Goal: Task Accomplishment & Management: Use online tool/utility

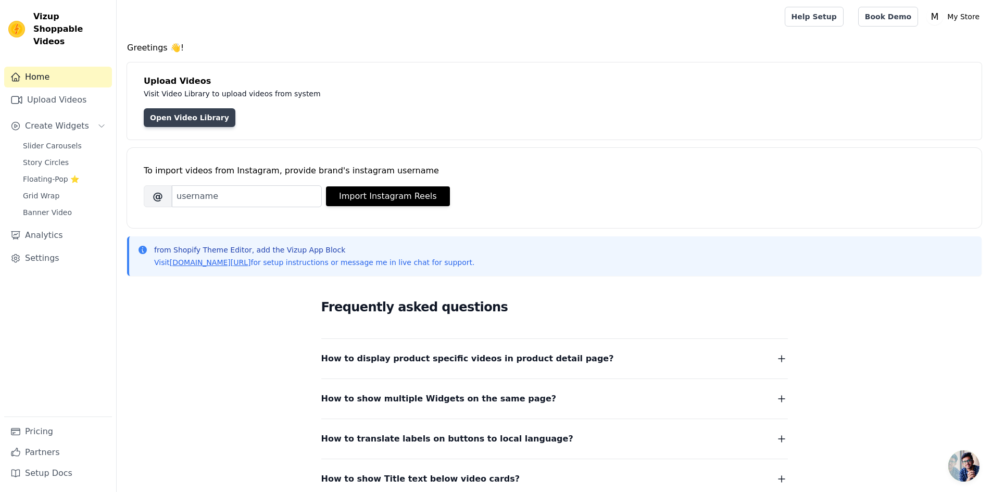
click at [194, 124] on link "Open Video Library" at bounding box center [190, 117] width 92 height 19
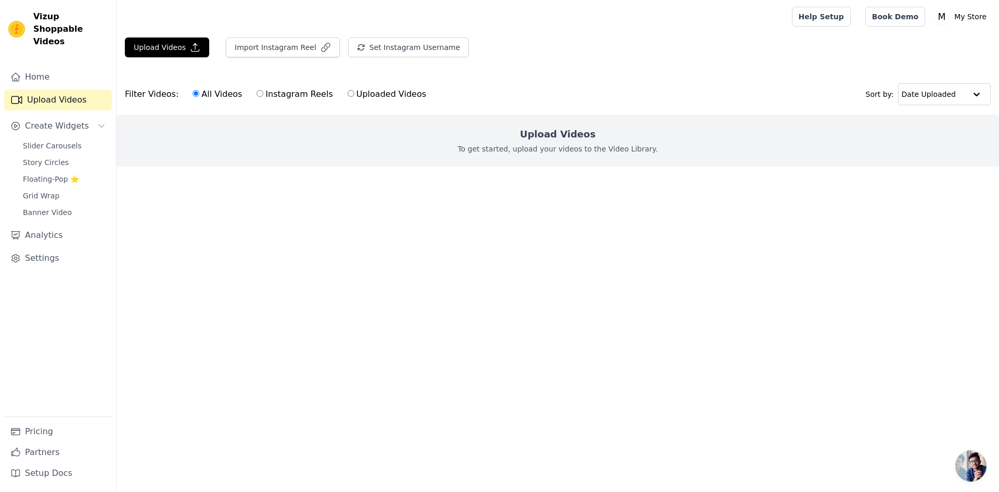
click at [558, 144] on div "Upload Videos To get started, upload your videos to the Video Library." at bounding box center [558, 141] width 883 height 52
click at [192, 51] on icon "button" at bounding box center [196, 48] width 8 height 8
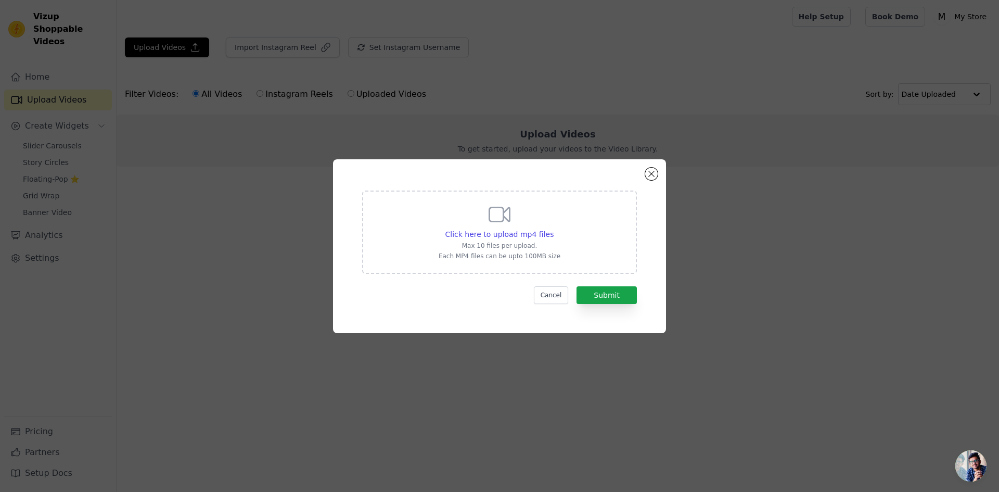
click at [512, 245] on p "Max 10 files per upload." at bounding box center [500, 246] width 122 height 8
click at [553, 229] on input "Click here to upload mp4 files Max 10 files per upload. Each MP4 files can be u…" at bounding box center [553, 229] width 1 height 1
type input "C:\fakepath\4ab256fbbd274d169d43ce21e3ef7fd0.HD-1080p-7.2Mbps-48085989.mp4"
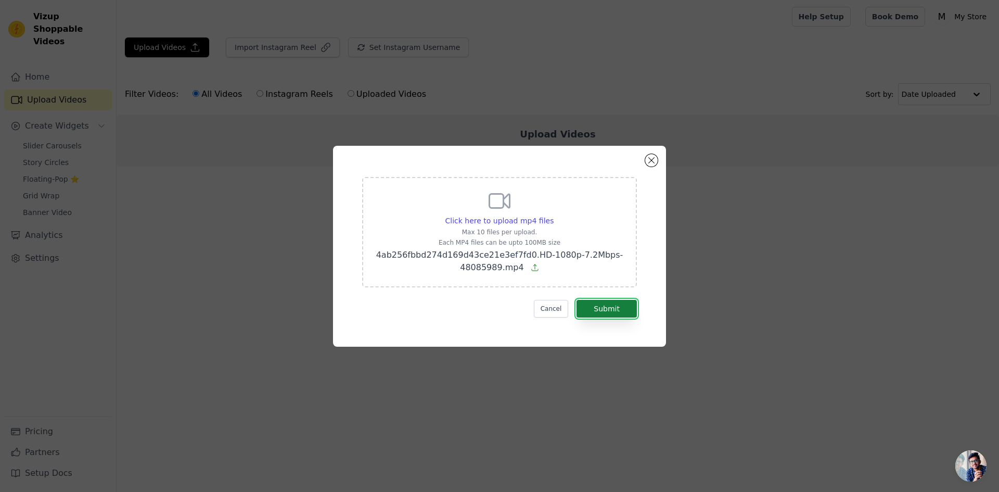
click at [608, 314] on button "Submit" at bounding box center [607, 309] width 60 height 18
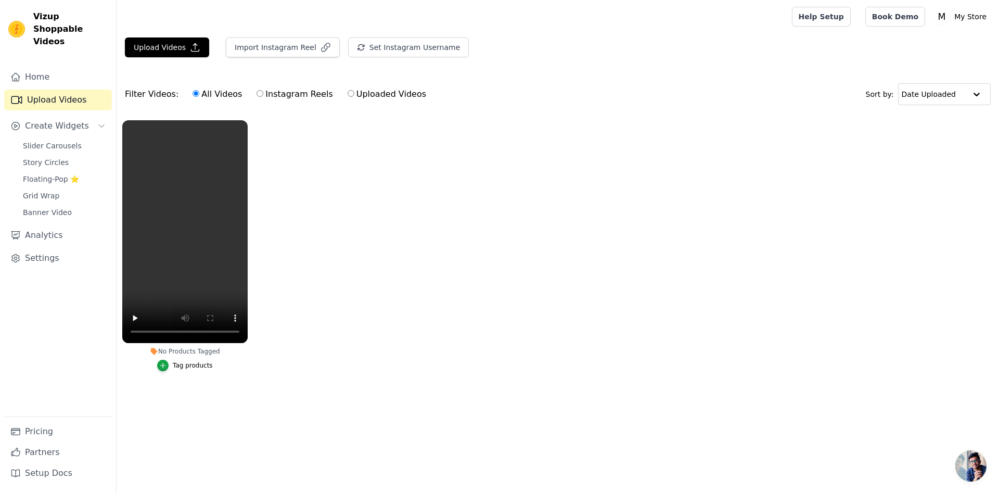
click at [188, 360] on button "Tag products" at bounding box center [185, 365] width 56 height 11
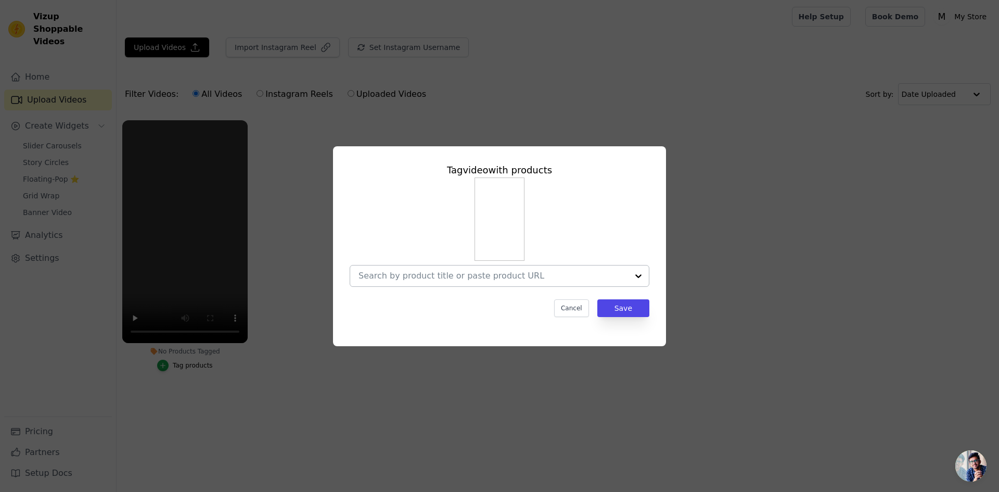
click at [476, 281] on input "No Products Tagged Tag video with products Cancel Save Tag products" at bounding box center [494, 276] width 270 height 10
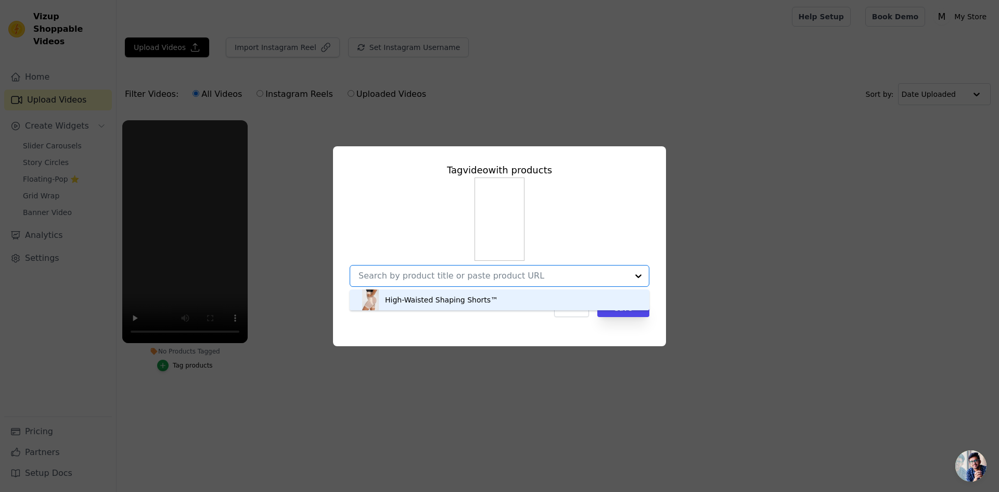
click at [465, 301] on div "High-Waisted Shaping Shorts™" at bounding box center [441, 300] width 113 height 10
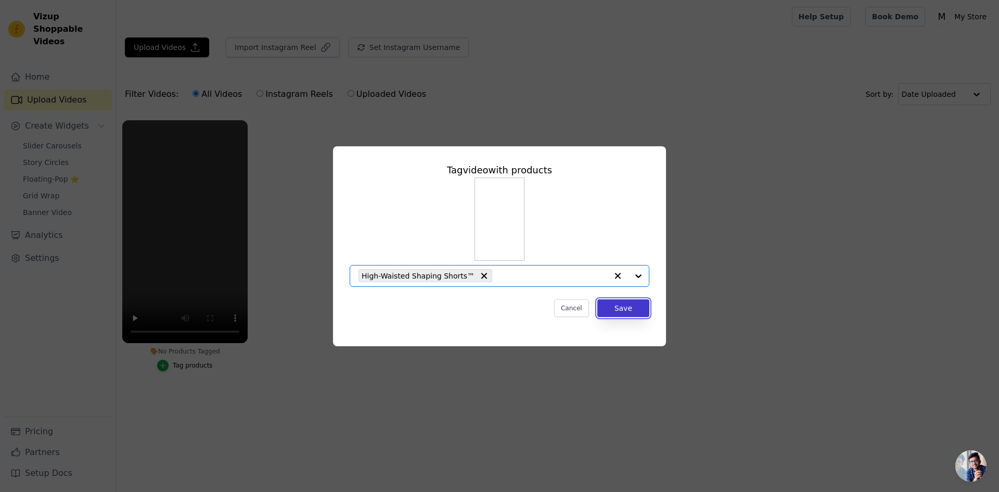
click at [625, 312] on button "Save" at bounding box center [624, 308] width 52 height 18
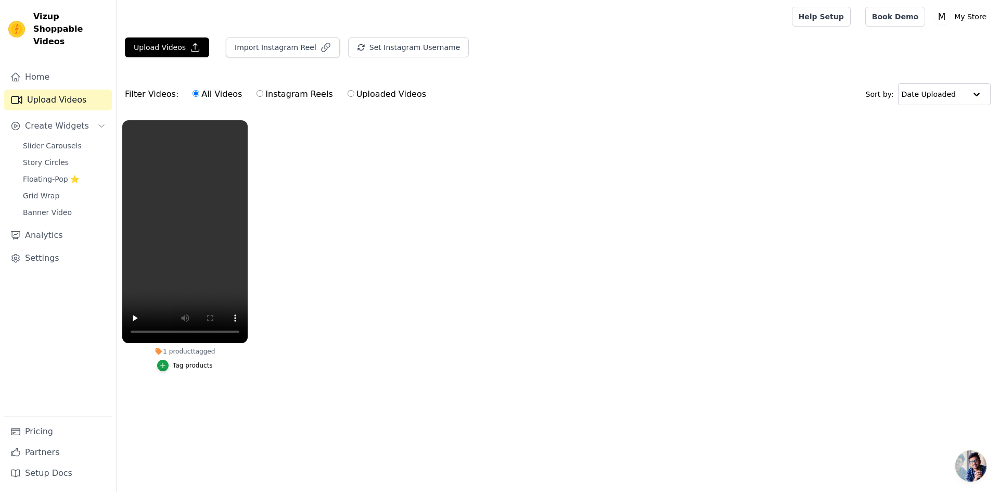
click at [340, 216] on ul "1 product tagged Tag products" at bounding box center [558, 256] width 883 height 283
click at [310, 265] on ul "1 product tagged Tag products" at bounding box center [558, 256] width 883 height 283
click at [60, 70] on link "Home" at bounding box center [58, 77] width 108 height 21
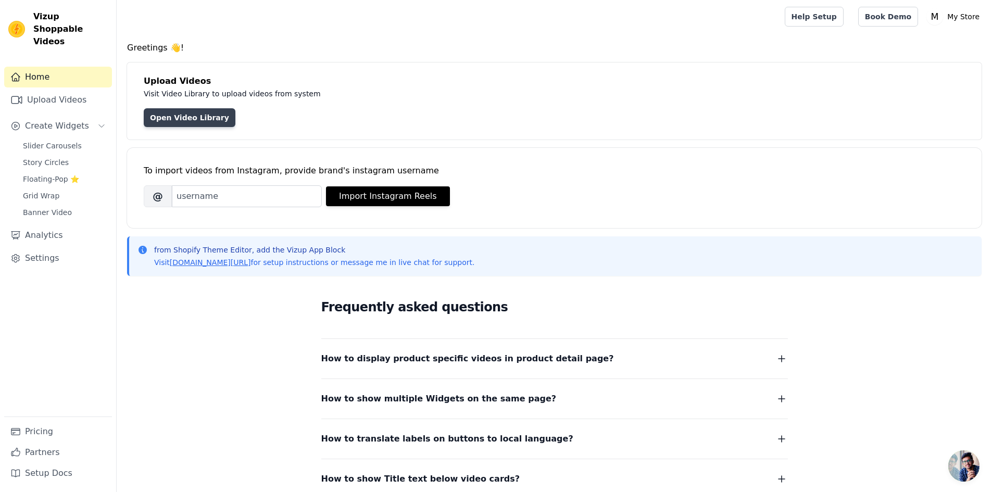
click at [187, 116] on link "Open Video Library" at bounding box center [190, 117] width 92 height 19
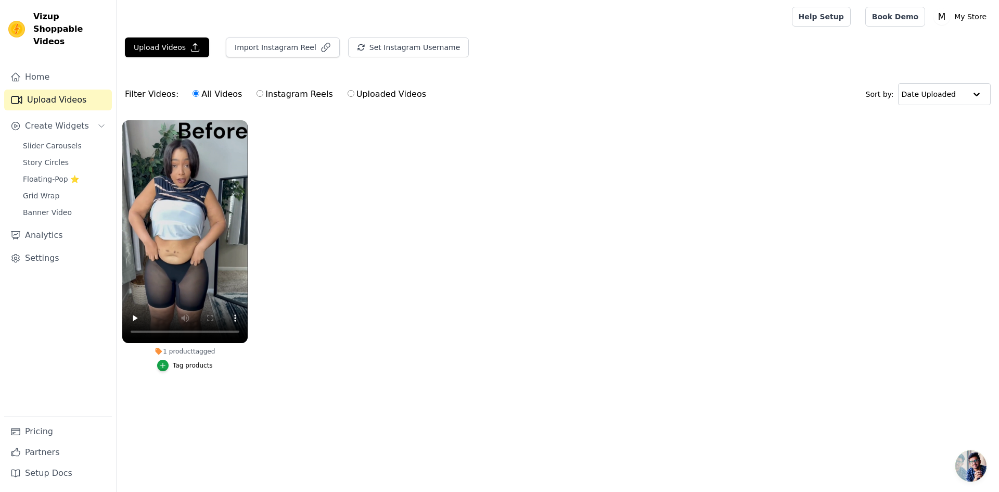
click at [181, 363] on div "Tag products" at bounding box center [193, 365] width 40 height 8
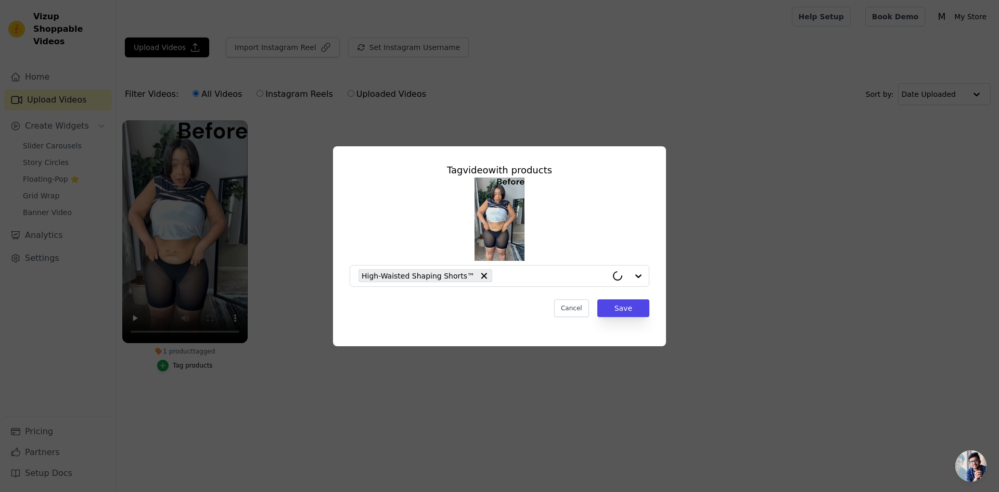
click at [439, 399] on div "Tag video with products High-Waisted Shaping Shorts™ Cancel Save" at bounding box center [499, 246] width 999 height 492
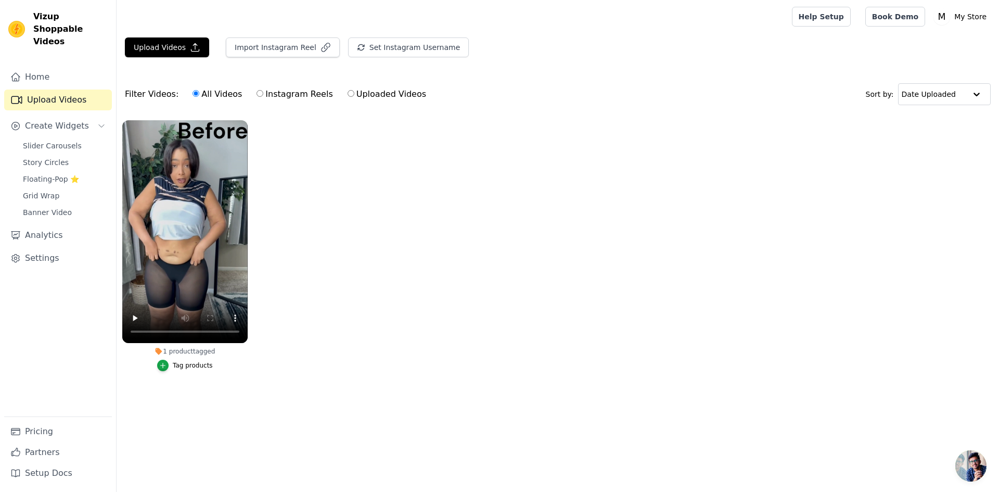
click at [200, 346] on li "1 product tagged Tag products" at bounding box center [184, 245] width 125 height 251
click at [193, 360] on button "Tag products" at bounding box center [185, 365] width 56 height 11
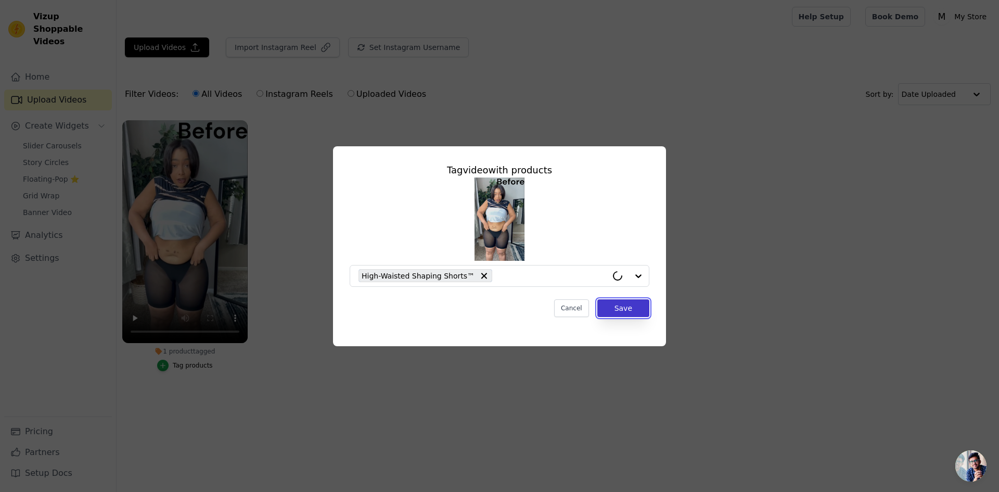
click at [624, 303] on button "Save" at bounding box center [624, 308] width 52 height 18
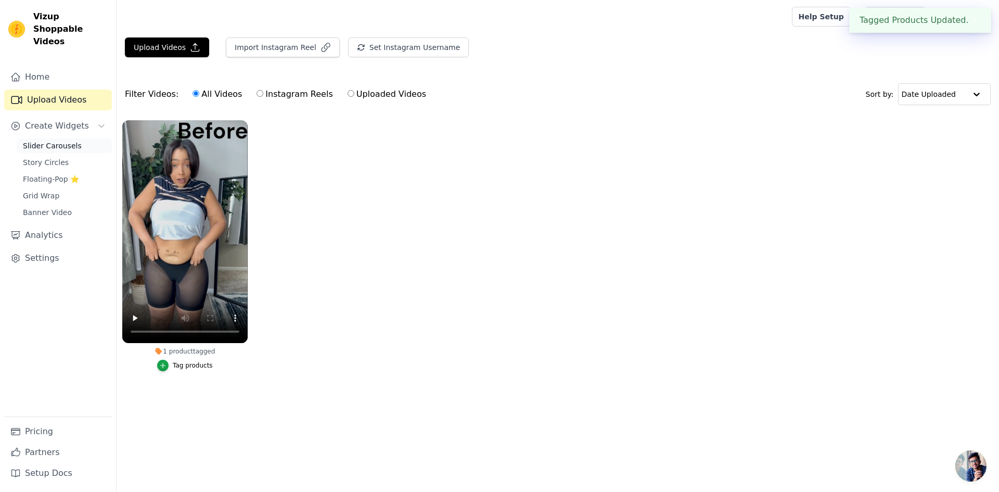
click at [64, 138] on link "Slider Carousels" at bounding box center [64, 145] width 95 height 15
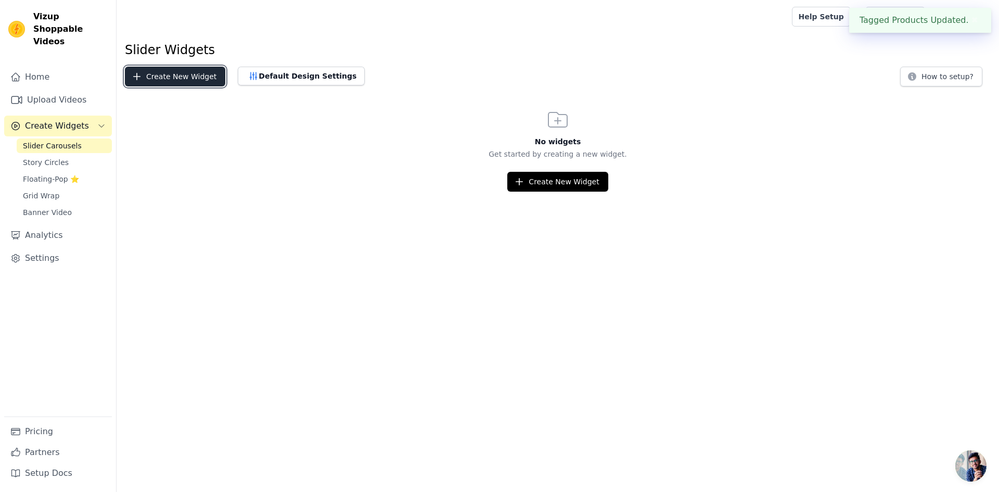
click at [164, 78] on button "Create New Widget" at bounding box center [175, 77] width 100 height 20
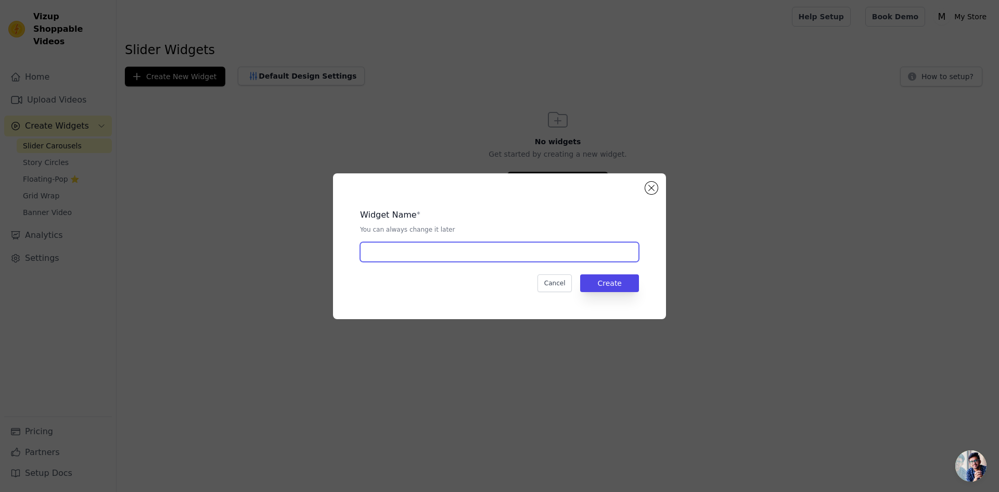
click at [408, 255] on input "text" at bounding box center [499, 252] width 279 height 20
type input "gf"
click at [614, 283] on button "Create" at bounding box center [609, 283] width 59 height 18
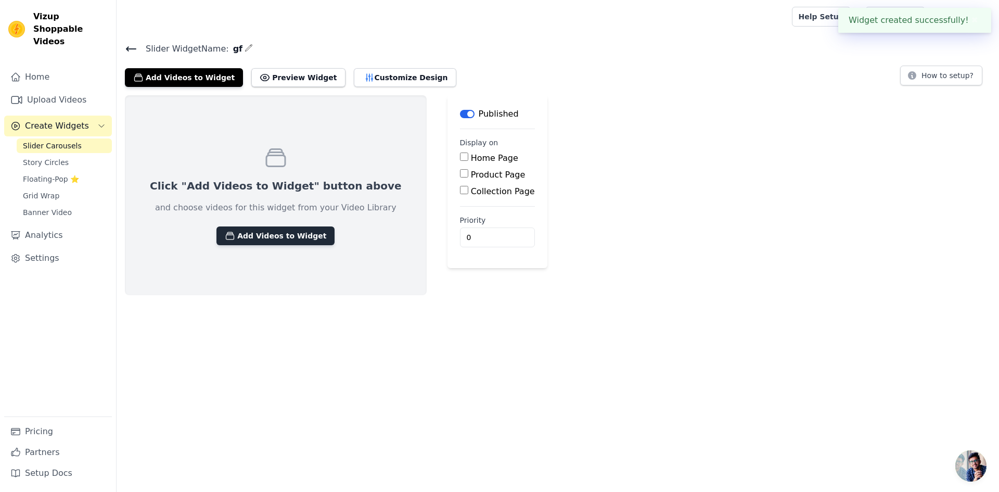
click at [280, 238] on button "Add Videos to Widget" at bounding box center [276, 235] width 118 height 19
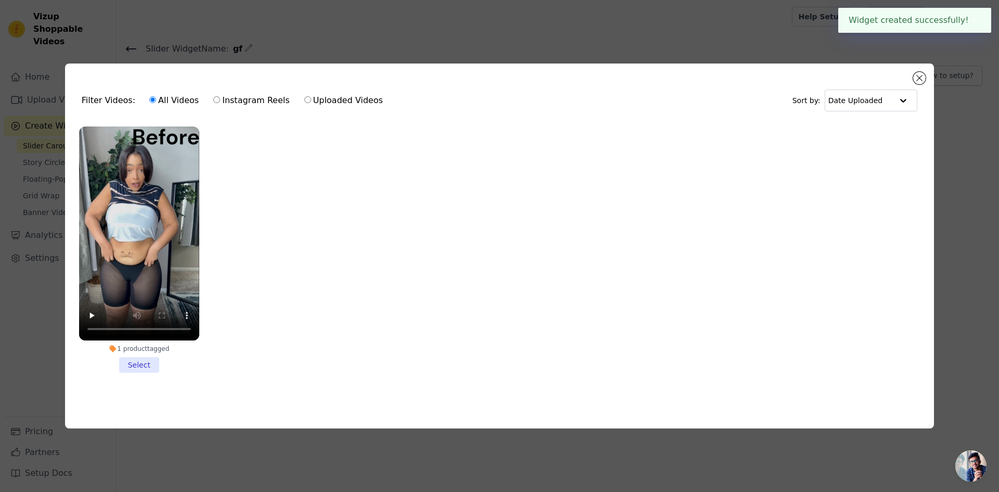
click at [146, 369] on div "1 product tagged Select" at bounding box center [139, 250] width 132 height 258
click at [146, 369] on li "1 product tagged Select" at bounding box center [139, 249] width 120 height 246
click at [0, 0] on input "1 product tagged Select" at bounding box center [0, 0] width 0 height 0
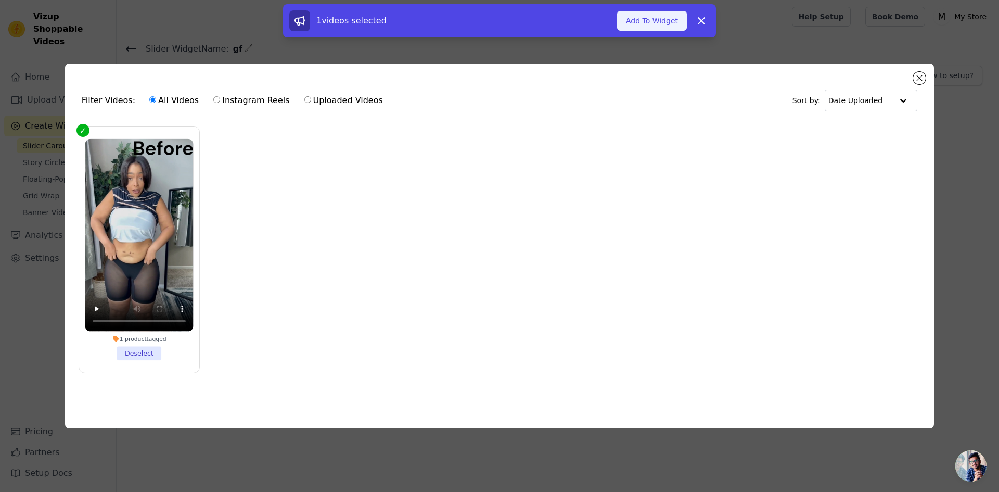
click at [654, 23] on button "Add To Widget" at bounding box center [652, 21] width 70 height 20
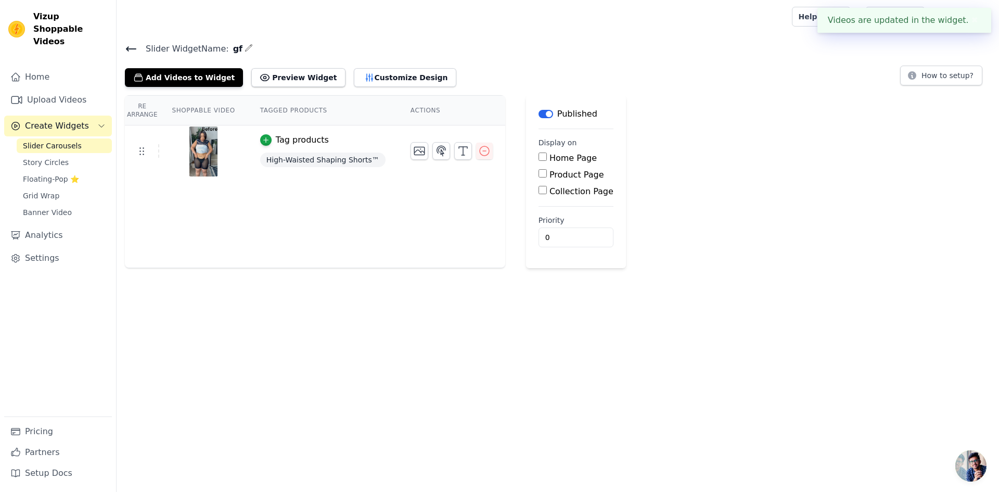
click at [276, 145] on div "Tag products" at bounding box center [302, 140] width 53 height 12
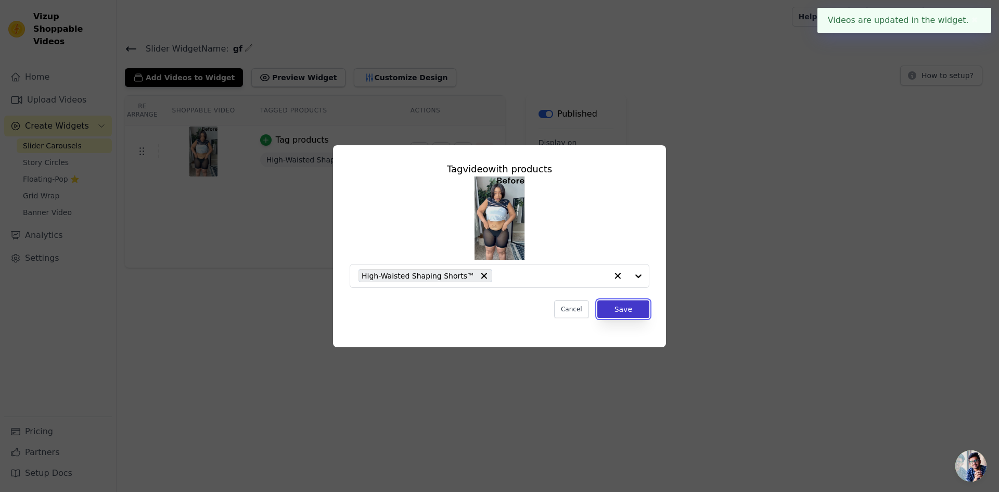
click at [628, 312] on button "Save" at bounding box center [624, 309] width 52 height 18
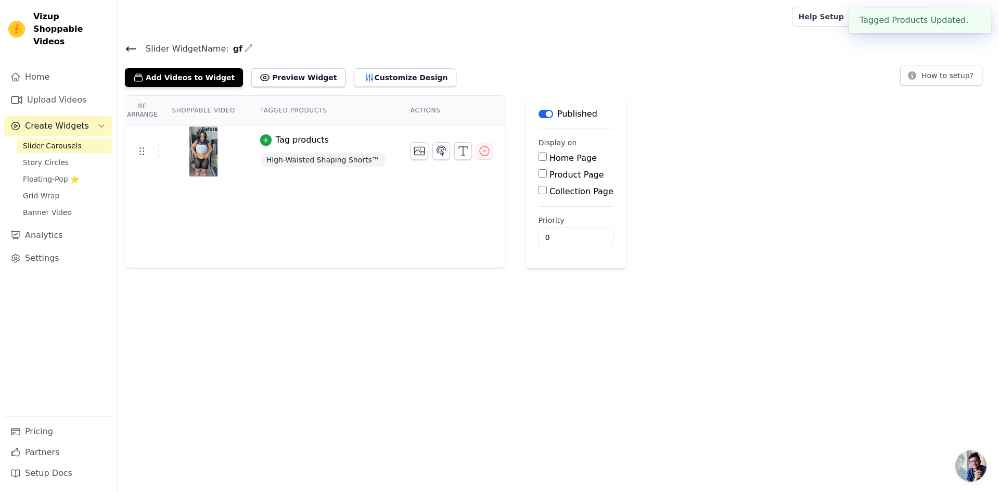
click at [539, 176] on input "Product Page" at bounding box center [543, 173] width 8 height 8
checkbox input "true"
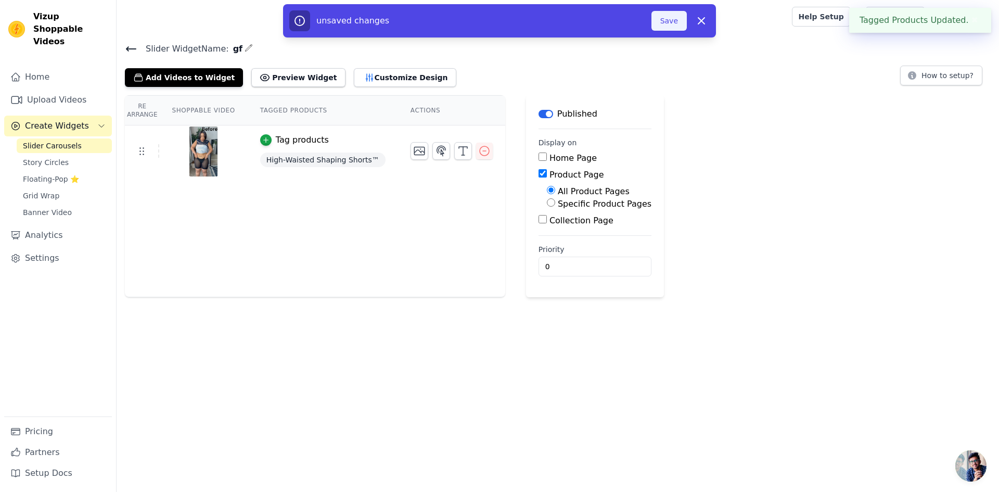
click at [674, 24] on button "Save" at bounding box center [669, 21] width 35 height 20
click at [667, 26] on button "Save" at bounding box center [669, 21] width 35 height 20
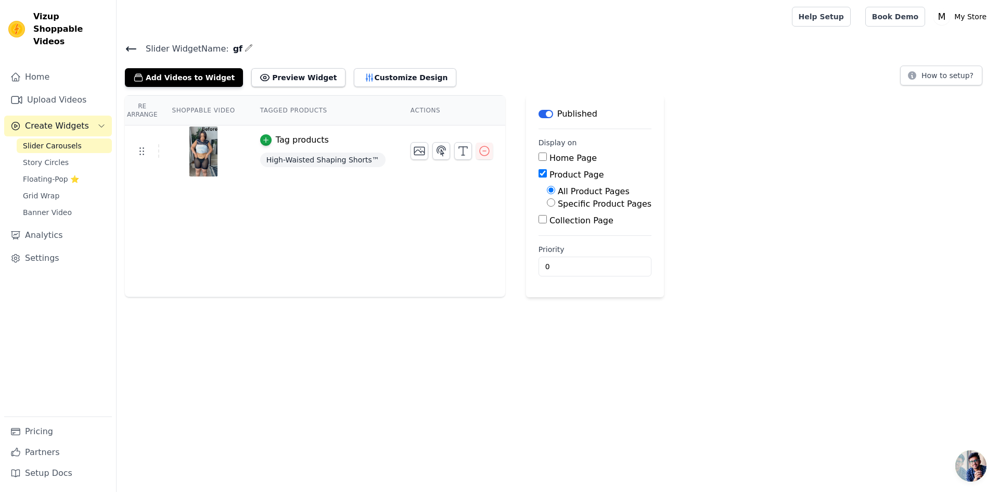
click at [754, 211] on div "Re Arrange Shoppable Video Tagged Products Actions Tag products High-Waisted Sh…" at bounding box center [558, 196] width 883 height 202
click at [185, 79] on button "Add Videos to Widget" at bounding box center [184, 77] width 118 height 19
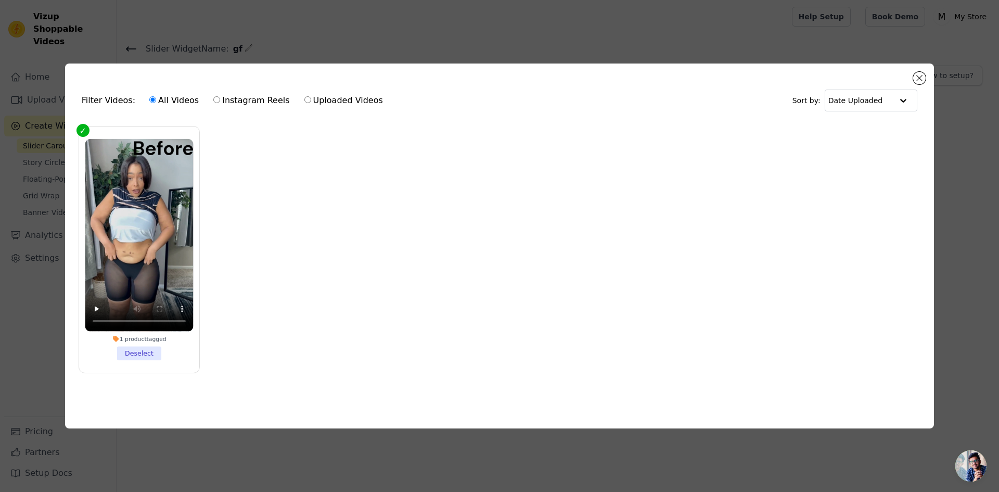
click at [517, 280] on ul "1 product tagged Deselect" at bounding box center [499, 258] width 853 height 274
click at [915, 75] on button "Close modal" at bounding box center [920, 78] width 12 height 12
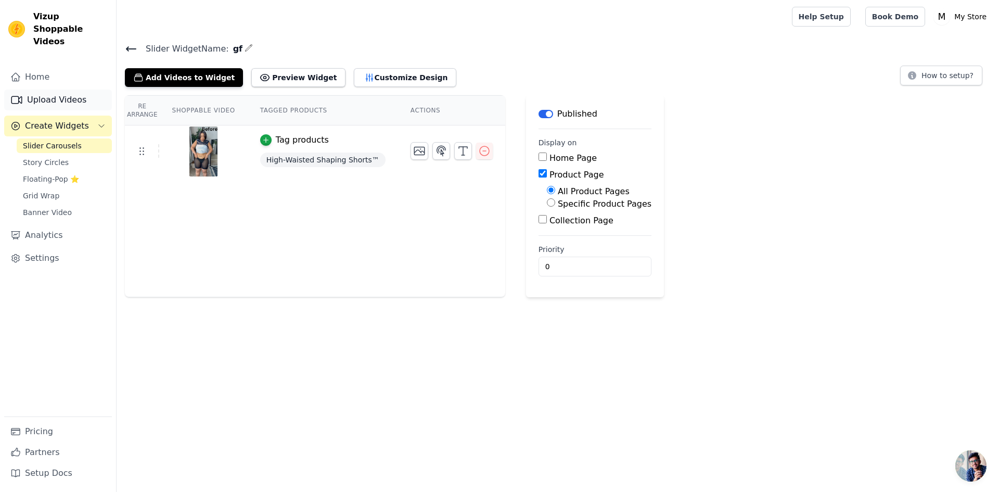
click at [50, 96] on link "Upload Videos" at bounding box center [58, 100] width 108 height 21
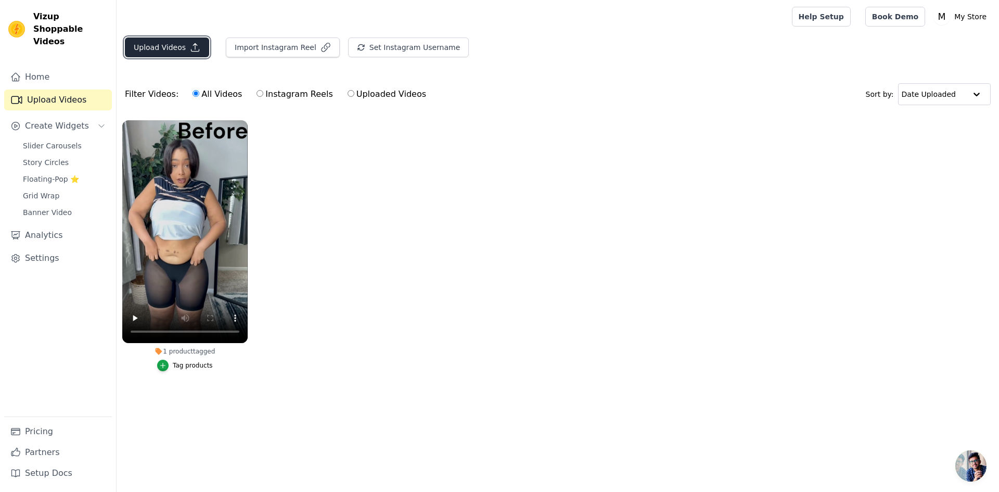
click at [130, 49] on button "Upload Videos" at bounding box center [167, 47] width 84 height 20
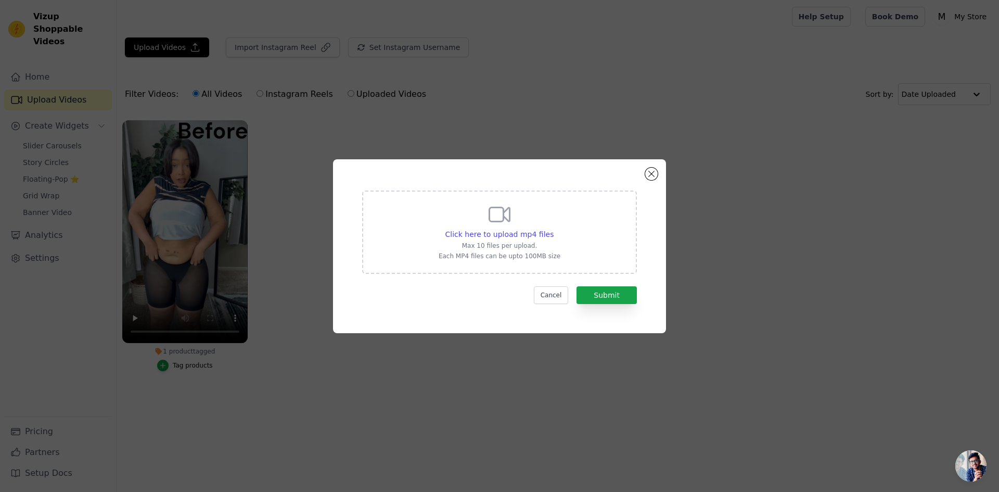
click at [559, 245] on div "Click here to upload mp4 files Max 10 files per upload. Each MP4 files can be u…" at bounding box center [499, 232] width 275 height 83
click at [554, 229] on input "Click here to upload mp4 files Max 10 files per upload. Each MP4 files can be u…" at bounding box center [553, 229] width 1 height 1
type input "C:\fakepath\4ab256fbbd274d169d43ce21e3ef7fd0.HD-1080p-7.2Mbps-48085989.mp4"
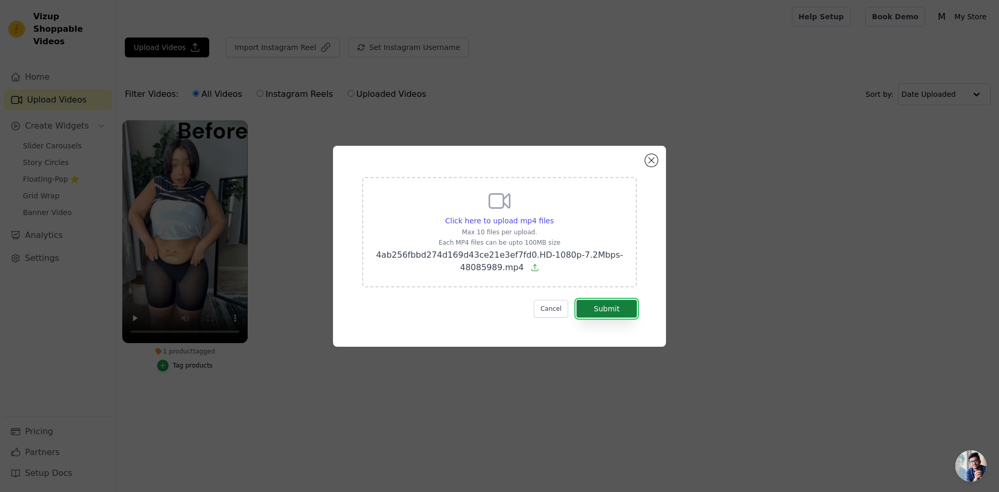
click at [619, 304] on button "Submit" at bounding box center [607, 309] width 60 height 18
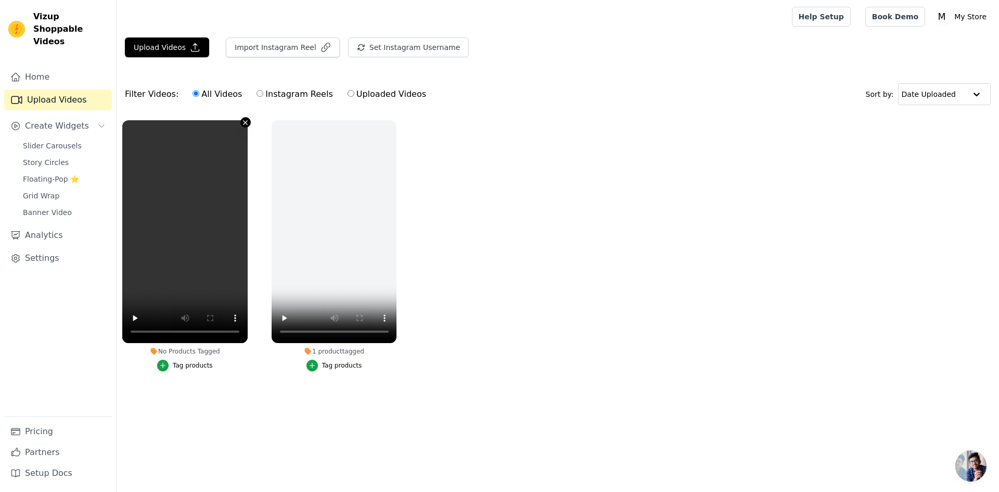
click at [244, 124] on icon "button" at bounding box center [246, 122] width 4 height 4
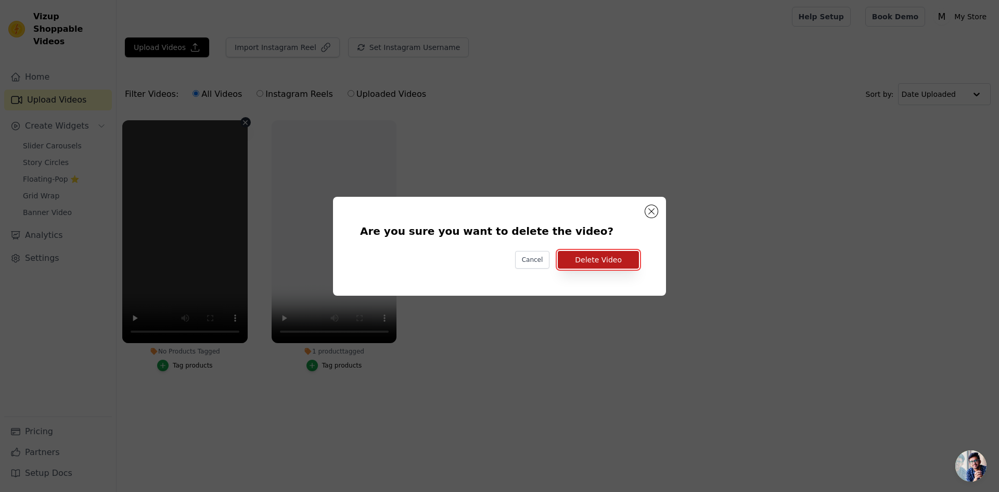
click at [586, 259] on button "Delete Video" at bounding box center [598, 260] width 81 height 18
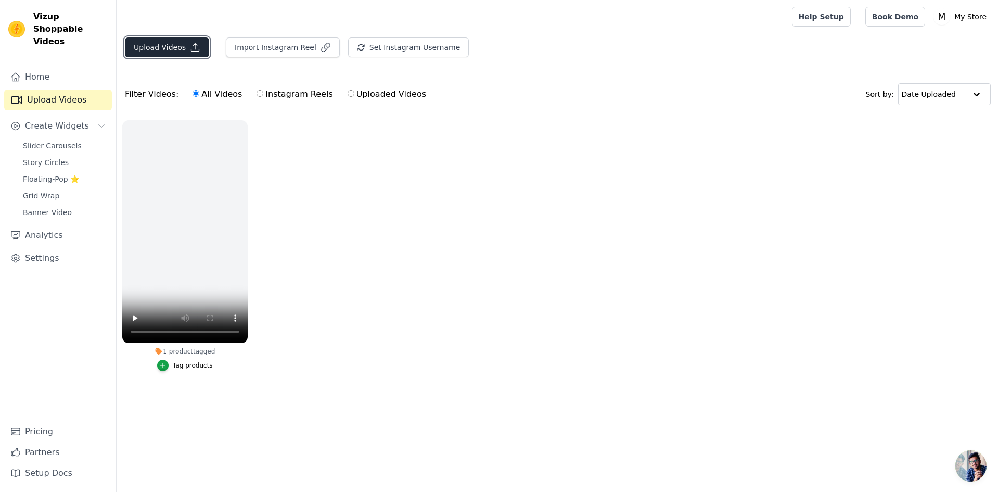
click at [148, 53] on button "Upload Videos" at bounding box center [167, 47] width 84 height 20
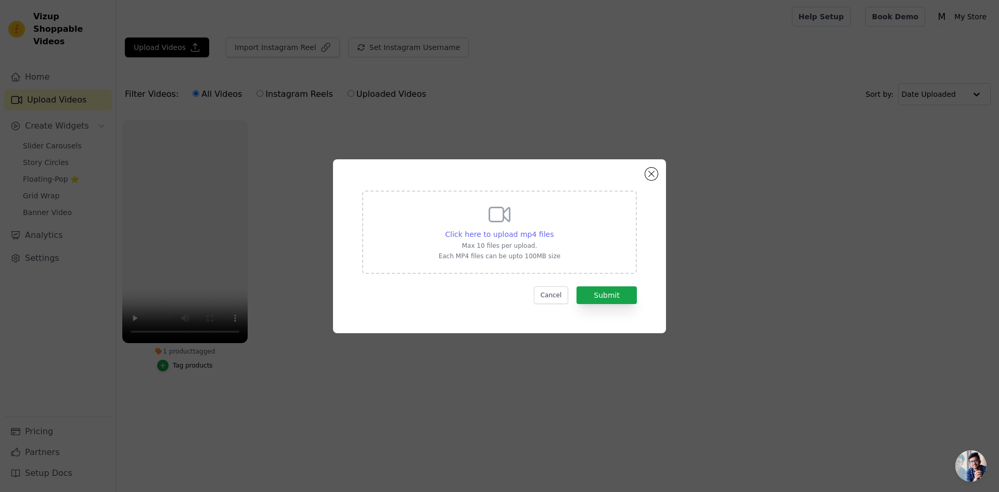
click at [546, 234] on span "Click here to upload mp4 files" at bounding box center [500, 234] width 109 height 8
click at [553, 229] on input "Click here to upload mp4 files Max 10 files per upload. Each MP4 files can be u…" at bounding box center [553, 229] width 1 height 1
type input "C:\fakepath\df1c15a7545a41a389d5db4099747147.HD-1080p-7.2Mbps-51213899 (1).mp4"
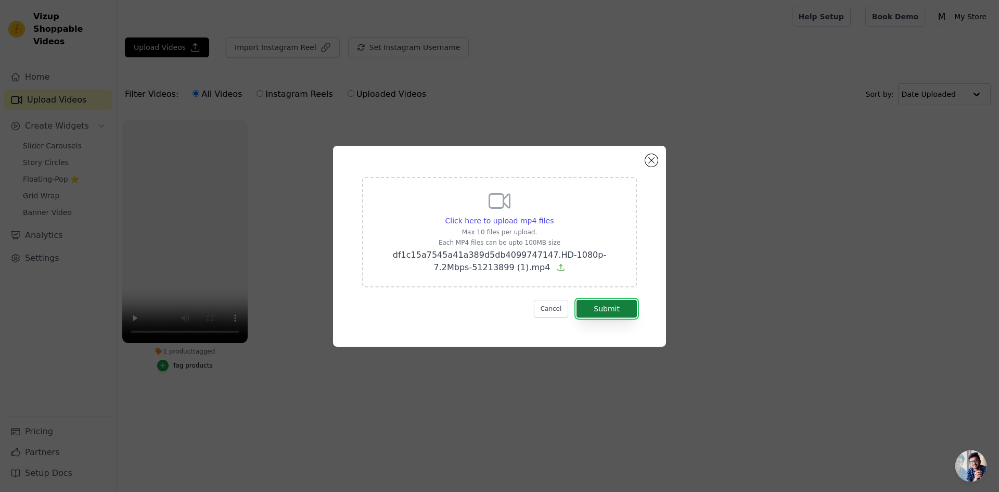
click at [615, 301] on button "Submit" at bounding box center [607, 309] width 60 height 18
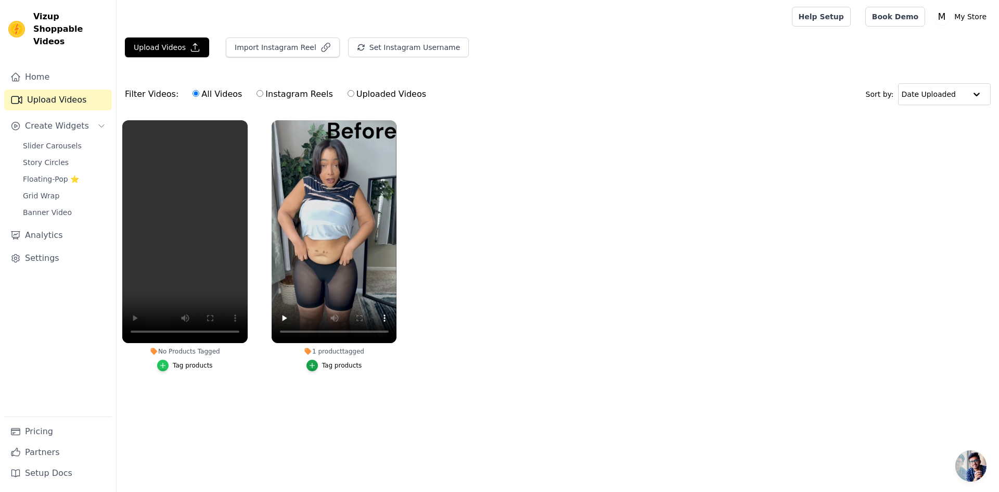
click at [167, 362] on icon "button" at bounding box center [162, 365] width 7 height 7
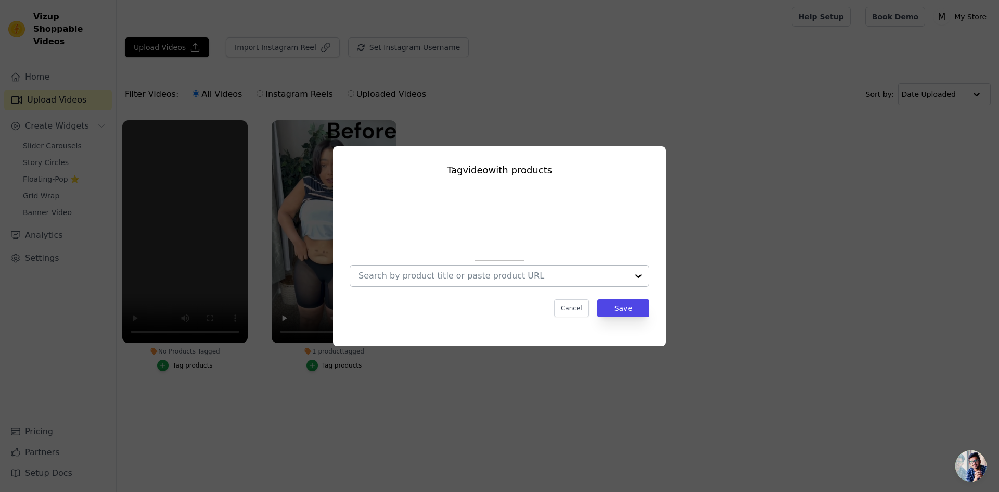
click at [491, 273] on input "No Products Tagged Tag video with products Cancel Save Tag products" at bounding box center [494, 276] width 270 height 10
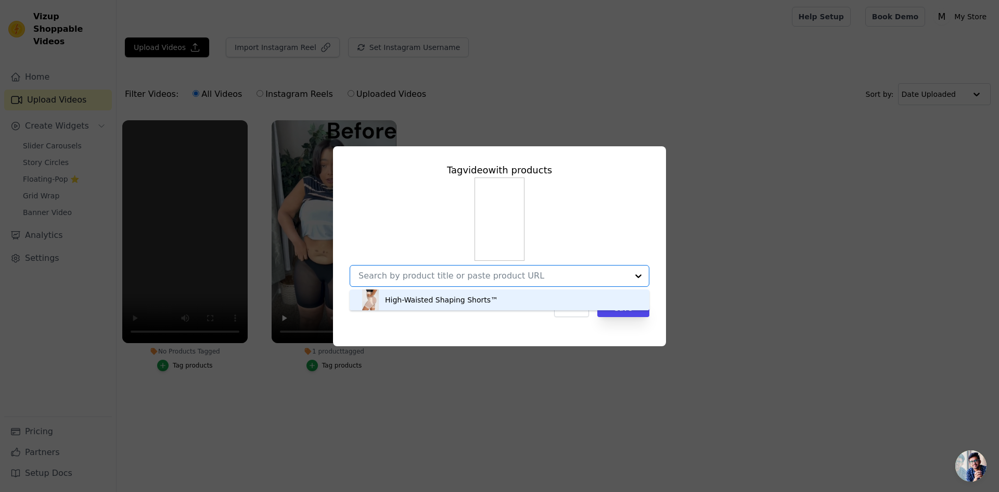
click at [442, 298] on div "High-Waisted Shaping Shorts™" at bounding box center [441, 300] width 113 height 10
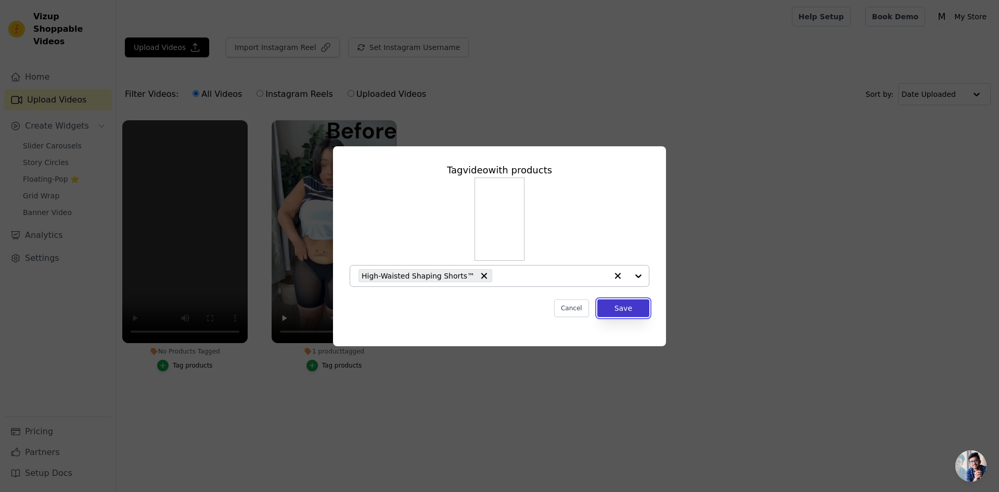
click at [617, 313] on button "Save" at bounding box center [624, 308] width 52 height 18
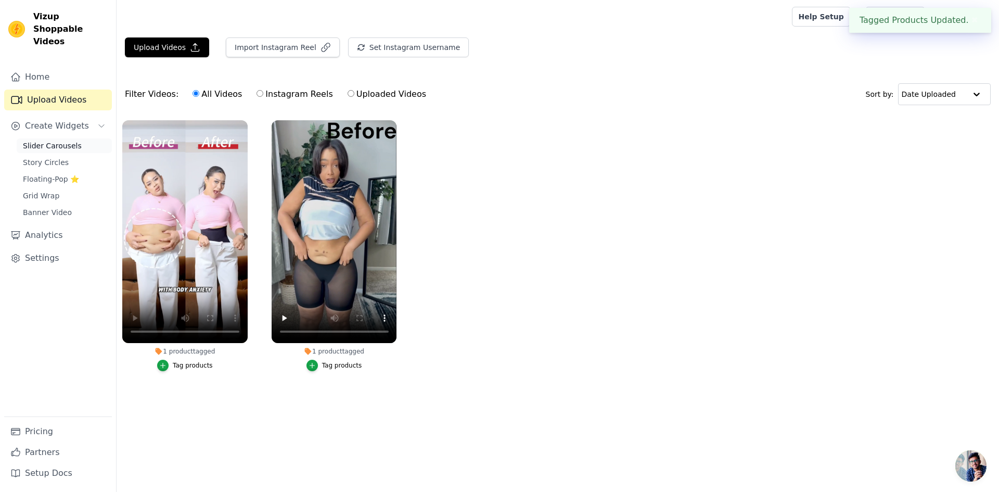
click at [66, 141] on span "Slider Carousels" at bounding box center [52, 146] width 59 height 10
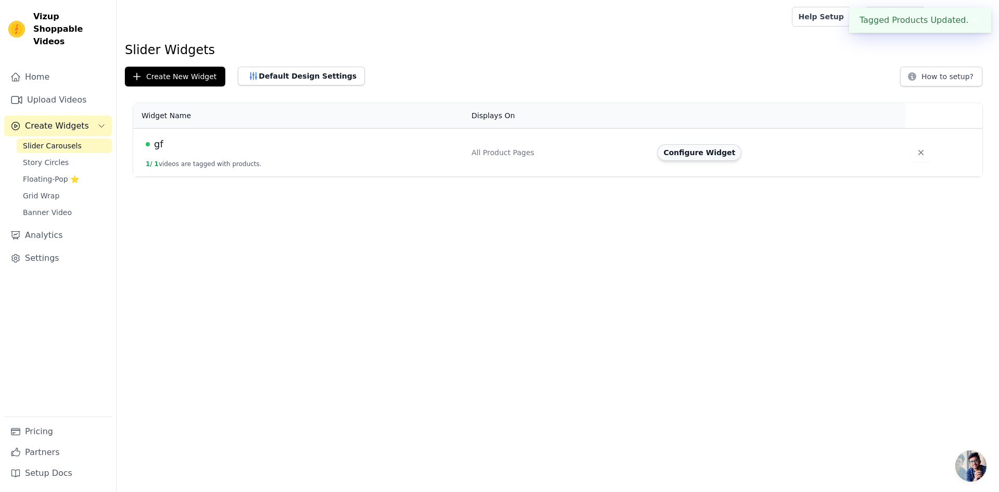
click at [709, 152] on button "Configure Widget" at bounding box center [699, 152] width 84 height 17
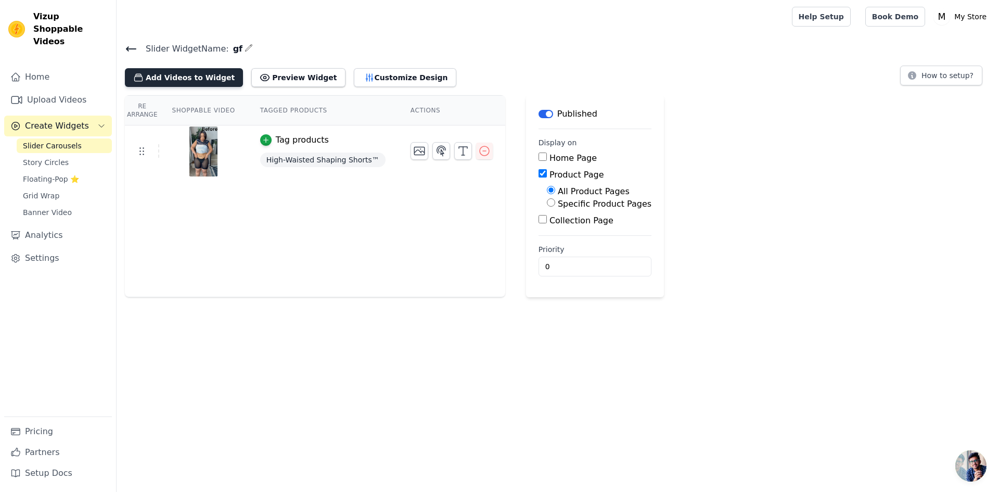
click at [199, 74] on button "Add Videos to Widget" at bounding box center [184, 77] width 118 height 19
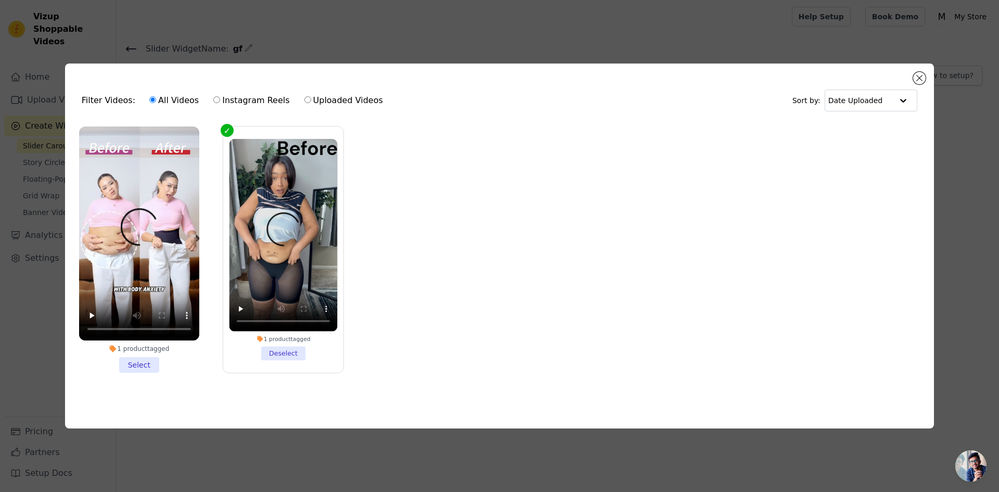
drag, startPoint x: 136, startPoint y: 360, endPoint x: 162, endPoint y: 373, distance: 28.9
click at [145, 363] on li "1 product tagged Select" at bounding box center [139, 249] width 120 height 246
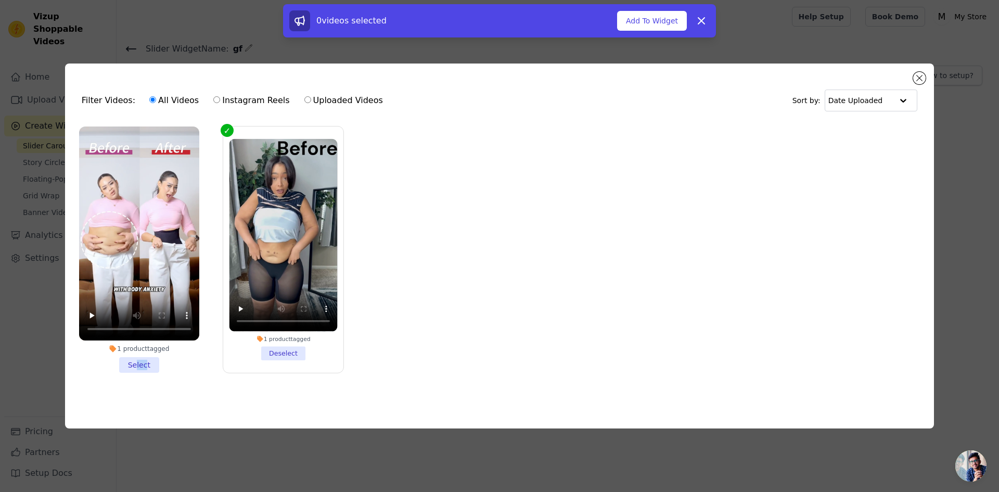
drag, startPoint x: 655, startPoint y: 21, endPoint x: 624, endPoint y: 79, distance: 65.9
click at [655, 18] on button "Add To Widget" at bounding box center [652, 21] width 70 height 20
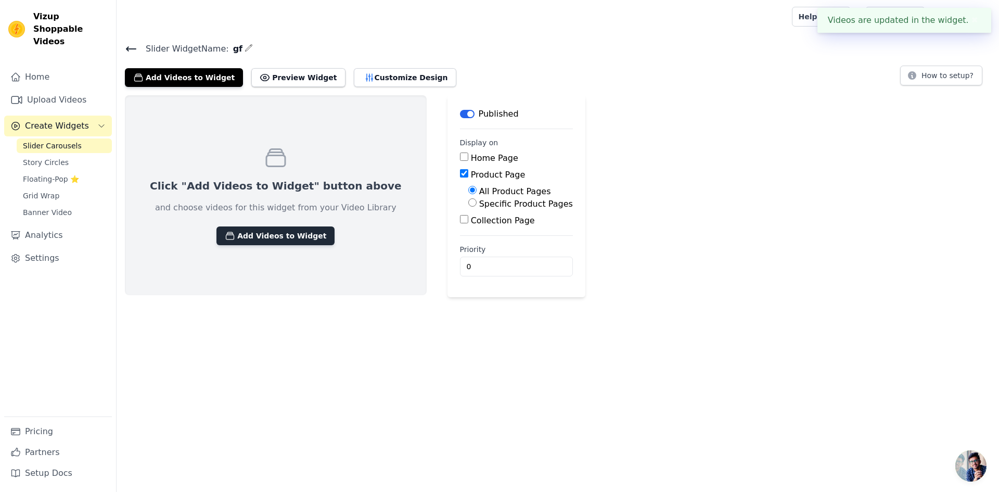
click at [280, 239] on button "Add Videos to Widget" at bounding box center [276, 235] width 118 height 19
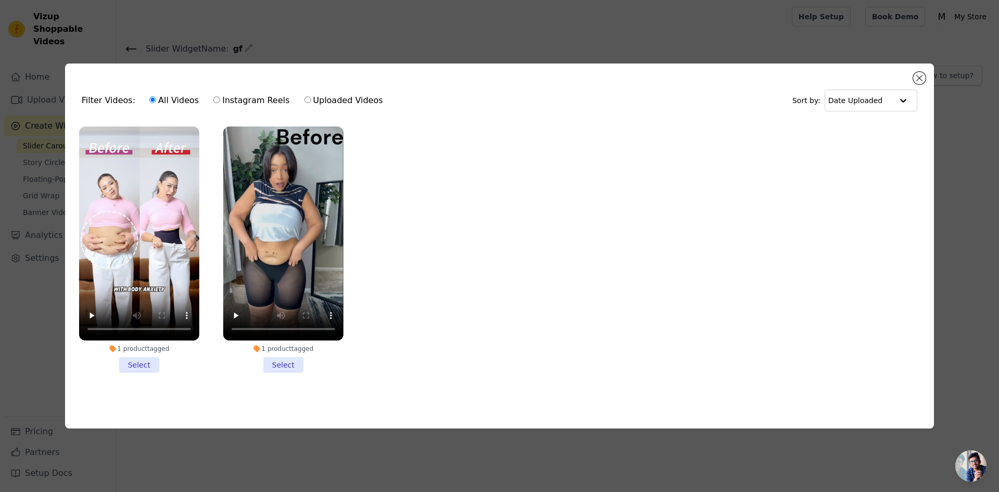
click at [151, 362] on li "1 product tagged Select" at bounding box center [139, 249] width 120 height 246
click at [0, 0] on input "1 product tagged Select" at bounding box center [0, 0] width 0 height 0
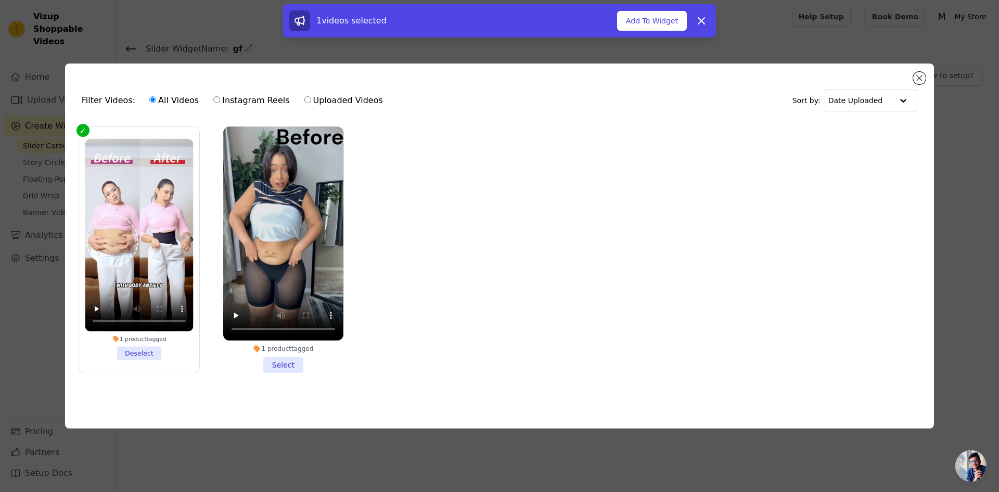
click at [274, 358] on li "1 product tagged Select" at bounding box center [283, 249] width 120 height 246
click at [0, 0] on input "1 product tagged Select" at bounding box center [0, 0] width 0 height 0
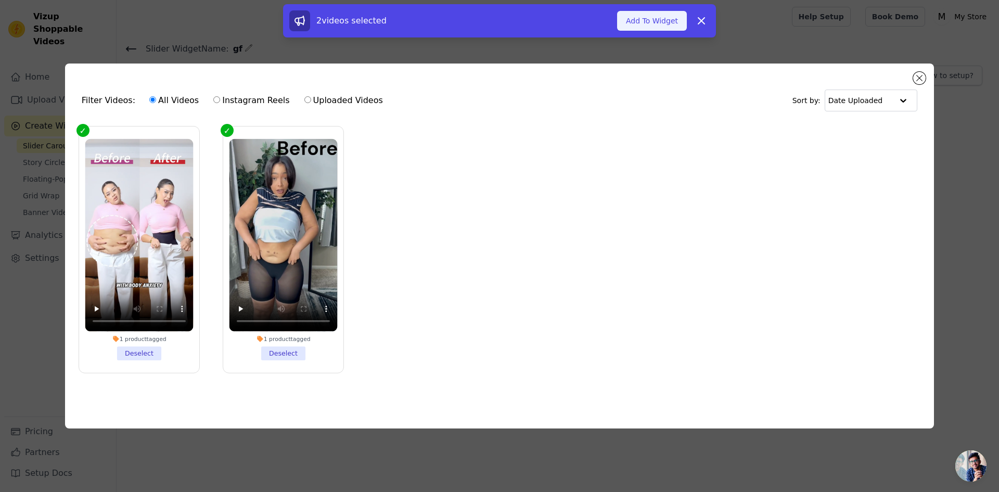
click at [649, 18] on button "Add To Widget" at bounding box center [652, 21] width 70 height 20
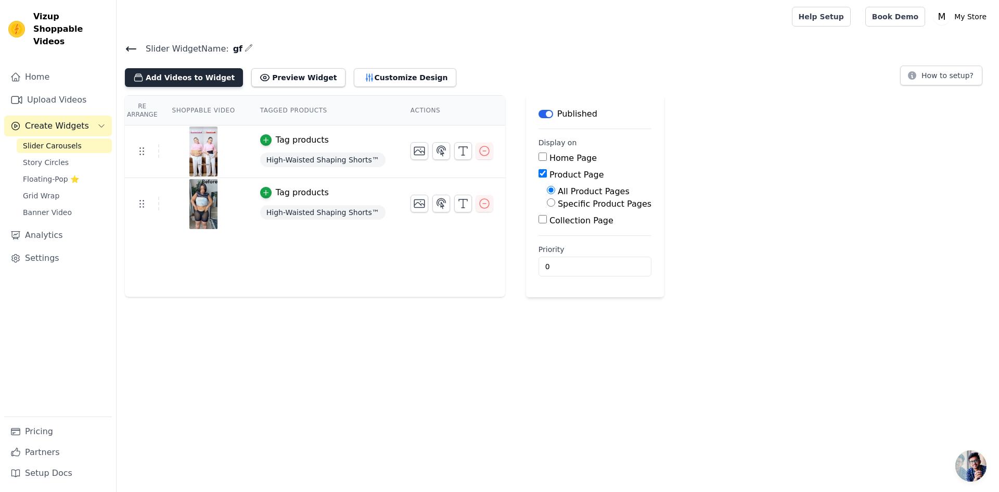
click at [164, 72] on button "Add Videos to Widget" at bounding box center [184, 77] width 118 height 19
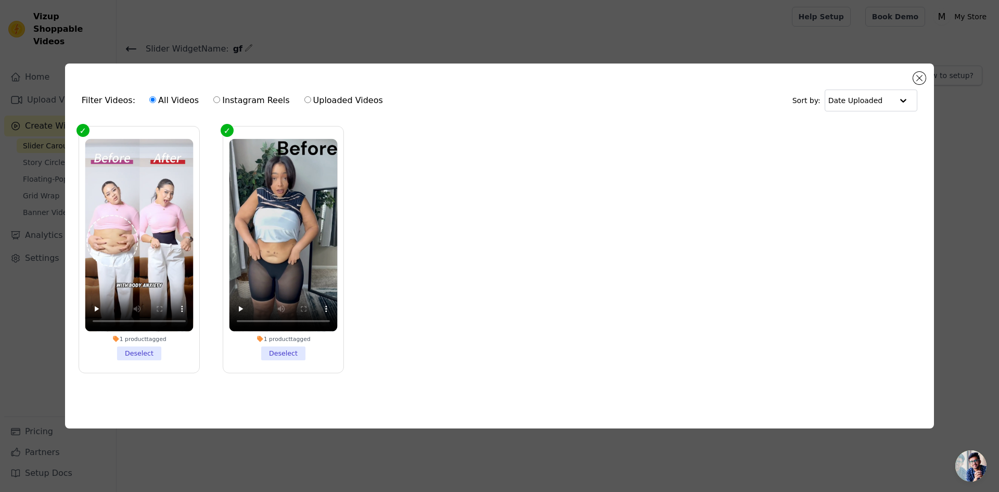
click at [912, 77] on div "Filter Videos: All Videos Instagram Reels Uploaded Videos Sort by: Date Uploade…" at bounding box center [499, 246] width 869 height 365
click at [911, 80] on div "Filter Videos: All Videos Instagram Reels Uploaded Videos Sort by: Date Uploaded" at bounding box center [499, 100] width 853 height 41
click at [528, 44] on div "Filter Videos: All Videos Instagram Reels Uploaded Videos Sort by: Date Uploade…" at bounding box center [499, 246] width 999 height 492
